Goal: Find contact information: Find specific fact

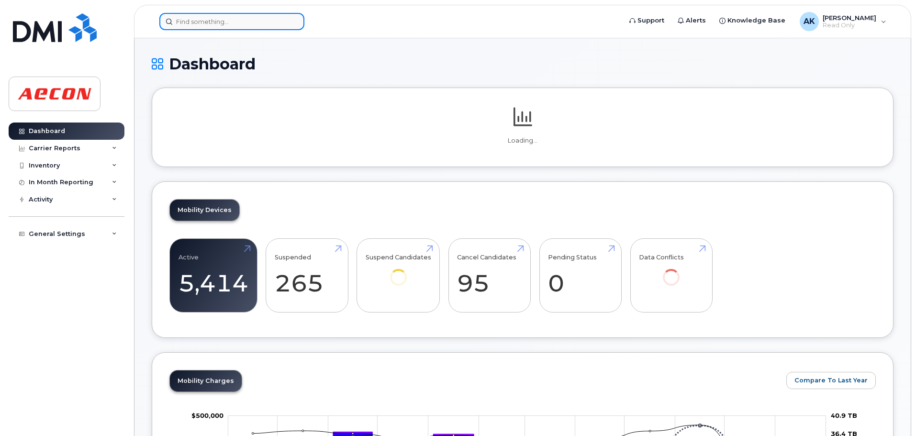
click at [203, 15] on input at bounding box center [231, 21] width 145 height 17
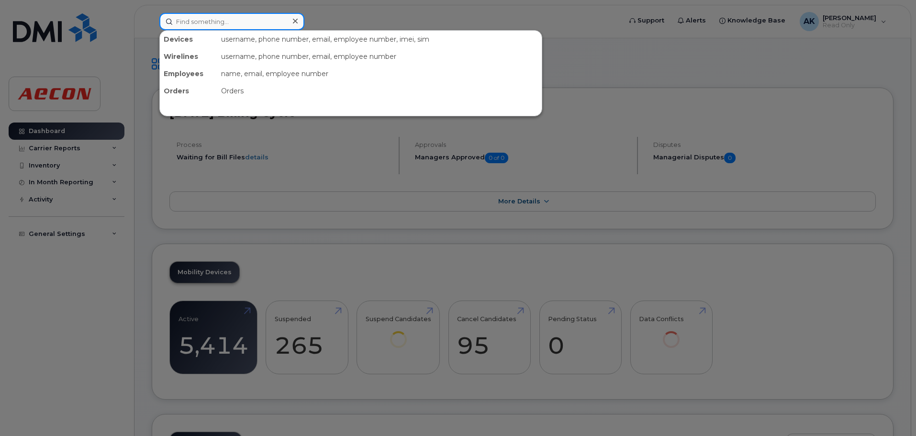
click at [197, 23] on input at bounding box center [231, 21] width 145 height 17
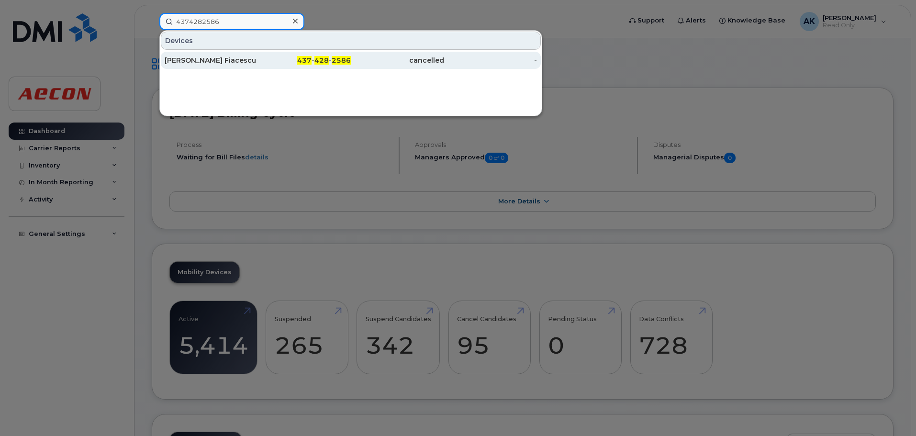
type input "4374282586"
click at [220, 66] on div "[PERSON_NAME] Fiacescu" at bounding box center [211, 60] width 93 height 17
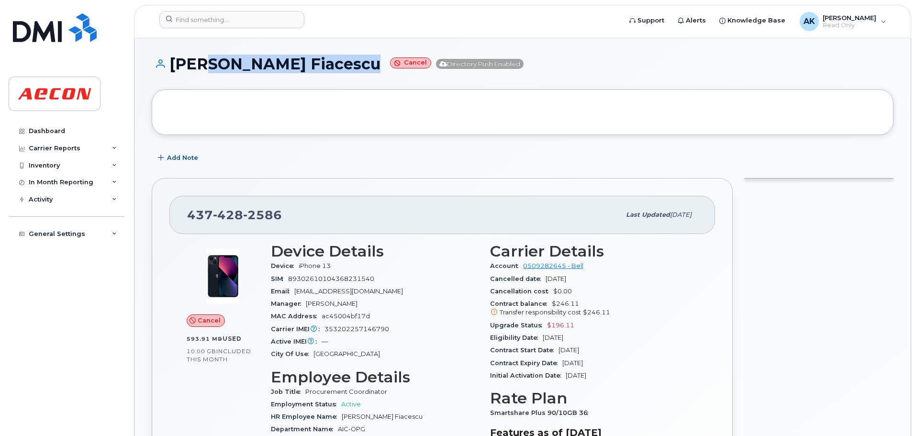
drag, startPoint x: 347, startPoint y: 65, endPoint x: 194, endPoint y: 67, distance: 153.6
click at [194, 67] on h1 "[PERSON_NAME] Fiacescu Cancel Directory Push Enabled" at bounding box center [523, 64] width 742 height 17
drag, startPoint x: 181, startPoint y: 60, endPoint x: 296, endPoint y: 70, distance: 115.8
click at [296, 70] on h1 "[PERSON_NAME] Fiacescu Cancel Directory Push Enabled" at bounding box center [523, 64] width 742 height 17
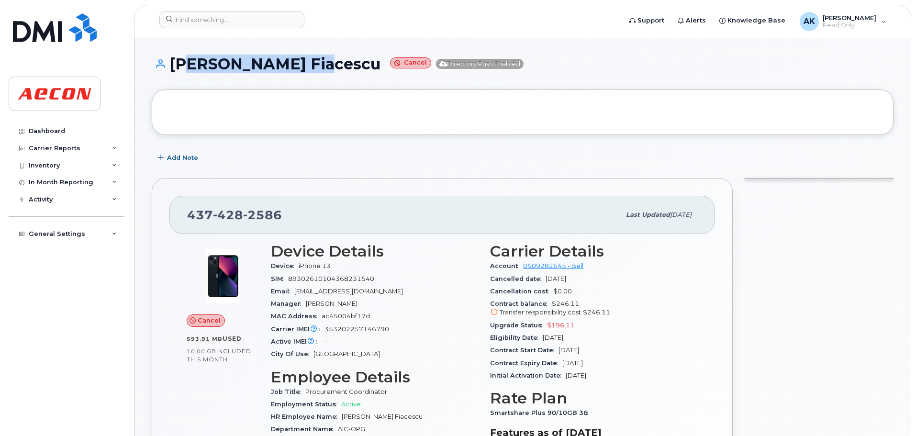
click at [296, 70] on h1 "[PERSON_NAME] Fiacescu Cancel Directory Push Enabled" at bounding box center [523, 64] width 742 height 17
drag, startPoint x: 350, startPoint y: 72, endPoint x: 166, endPoint y: 69, distance: 184.2
click at [166, 69] on h1 "[PERSON_NAME] Fiacescu Cancel Directory Push Enabled" at bounding box center [523, 64] width 742 height 17
copy h1 "[PERSON_NAME] Fiacescu"
drag, startPoint x: 273, startPoint y: 72, endPoint x: 251, endPoint y: 65, distance: 23.6
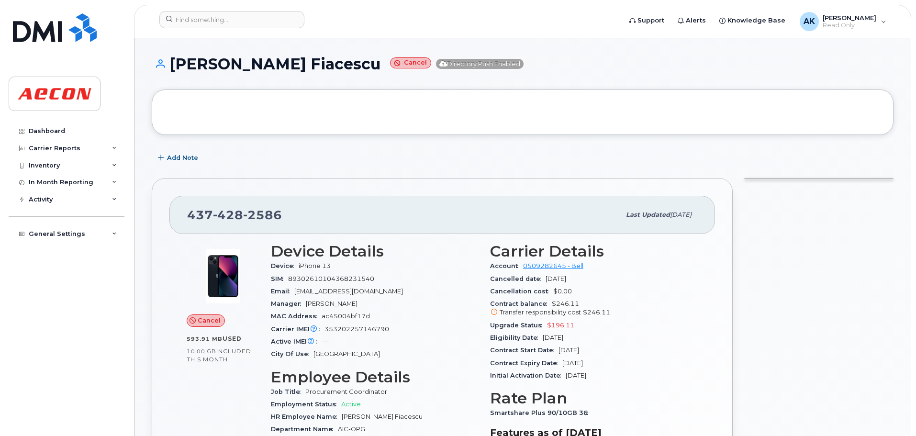
click at [251, 65] on h1 "[PERSON_NAME] Fiacescu Cancel Directory Push Enabled" at bounding box center [523, 64] width 742 height 17
